Goal: Information Seeking & Learning: Learn about a topic

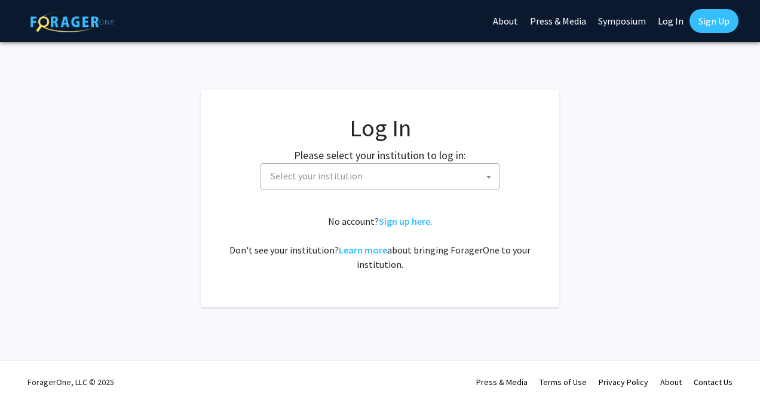
select select
click at [425, 182] on span "Select your institution" at bounding box center [382, 176] width 233 height 24
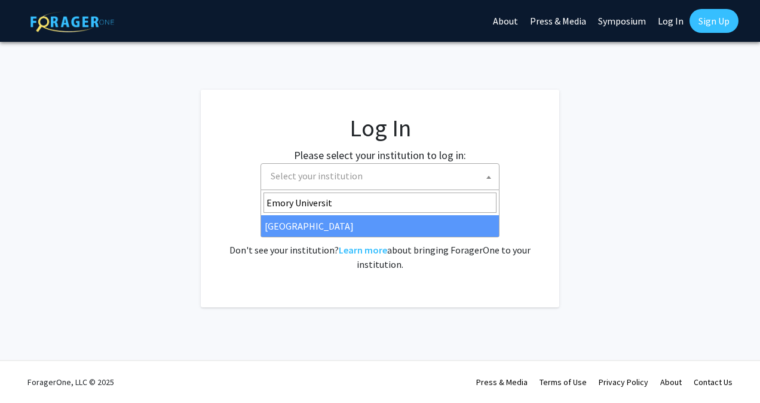
type input "[GEOGRAPHIC_DATA]"
select select "12"
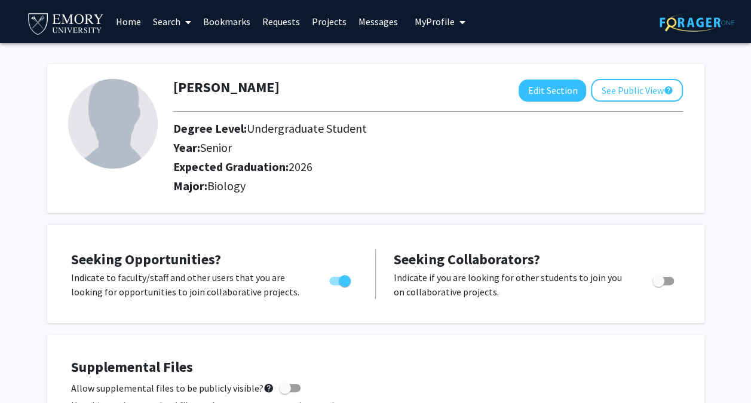
click at [182, 30] on span at bounding box center [185, 22] width 11 height 42
click at [203, 82] on span "Students" at bounding box center [183, 79] width 73 height 24
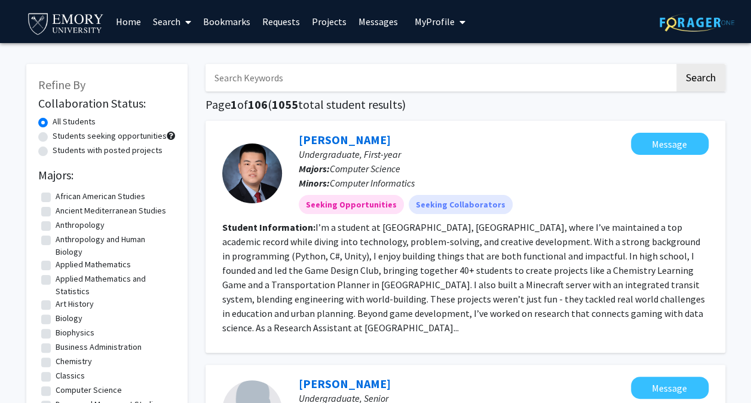
click at [189, 29] on span at bounding box center [185, 22] width 11 height 42
click at [213, 57] on span "Faculty/Staff" at bounding box center [191, 55] width 88 height 24
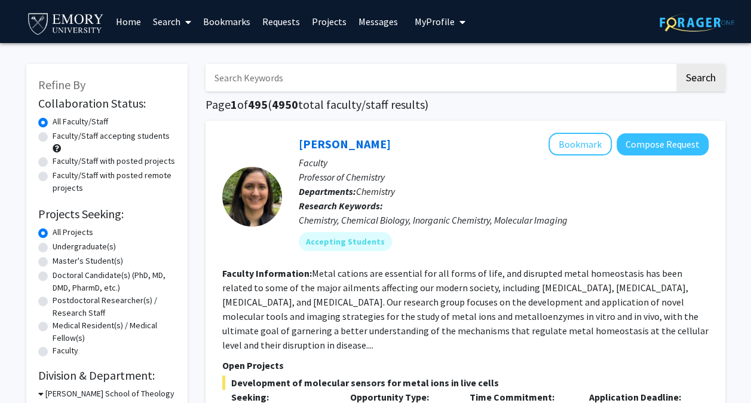
click at [155, 137] on label "Faculty/Staff accepting students" at bounding box center [111, 136] width 117 height 13
click at [60, 137] on input "Faculty/Staff accepting students" at bounding box center [57, 134] width 8 height 8
radio input "true"
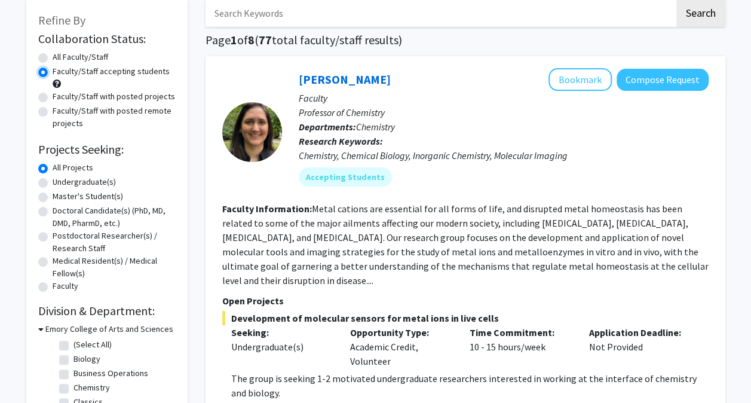
scroll to position [67, 0]
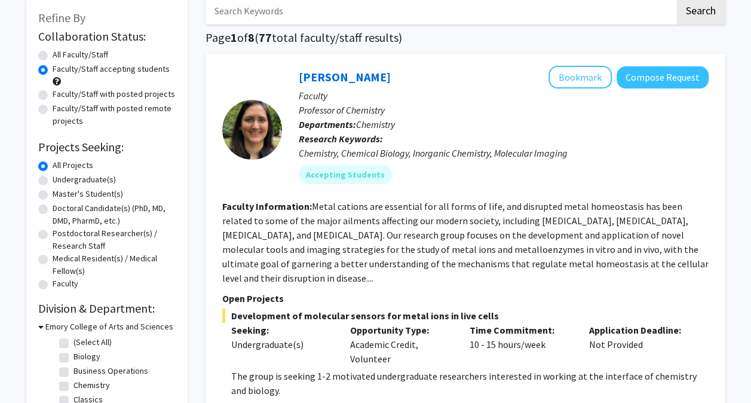
click at [108, 180] on label "Undergraduate(s)" at bounding box center [84, 179] width 63 height 13
click at [60, 180] on input "Undergraduate(s)" at bounding box center [57, 177] width 8 height 8
radio input "true"
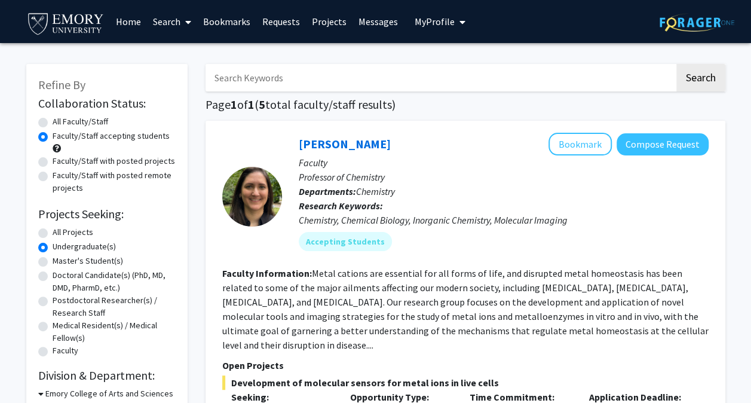
click at [86, 237] on label "All Projects" at bounding box center [73, 232] width 41 height 13
click at [60, 234] on input "All Projects" at bounding box center [57, 230] width 8 height 8
radio input "true"
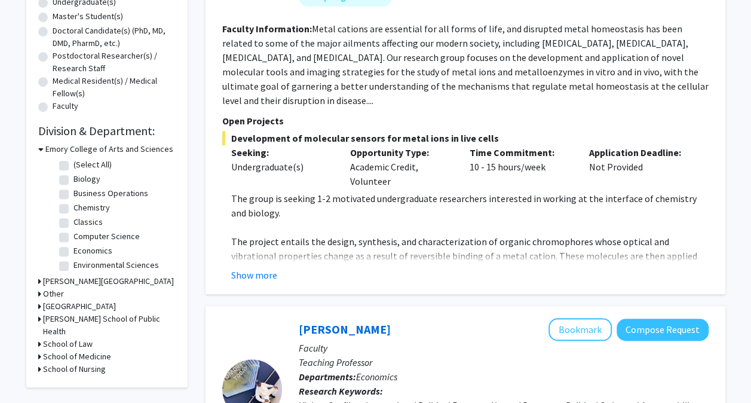
scroll to position [243, 0]
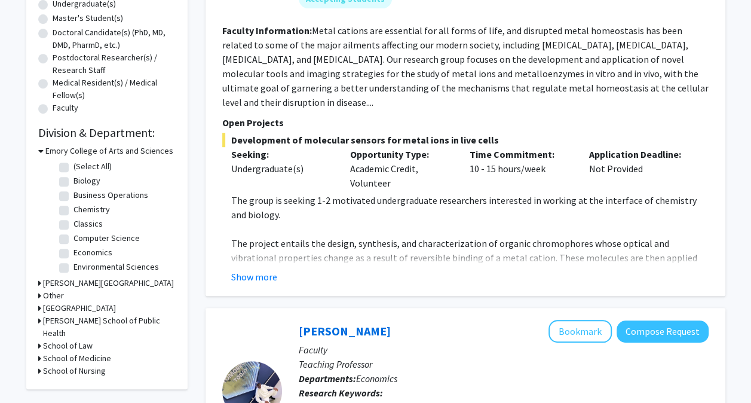
click at [92, 185] on label "Biology" at bounding box center [86, 180] width 27 height 13
click at [81, 182] on input "Biology" at bounding box center [77, 178] width 8 height 8
checkbox input "true"
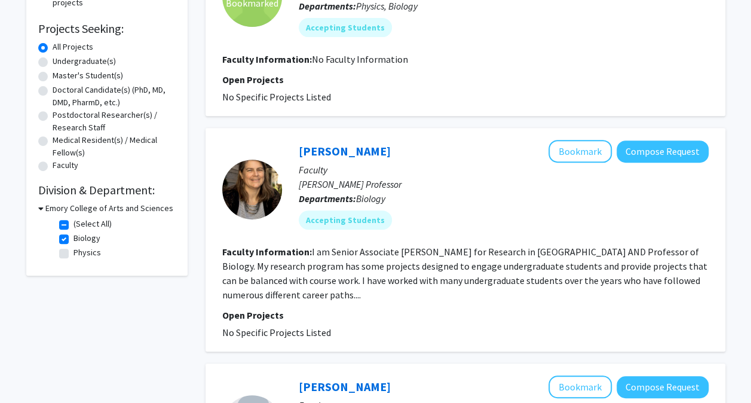
scroll to position [174, 0]
